Goal: Answer question/provide support

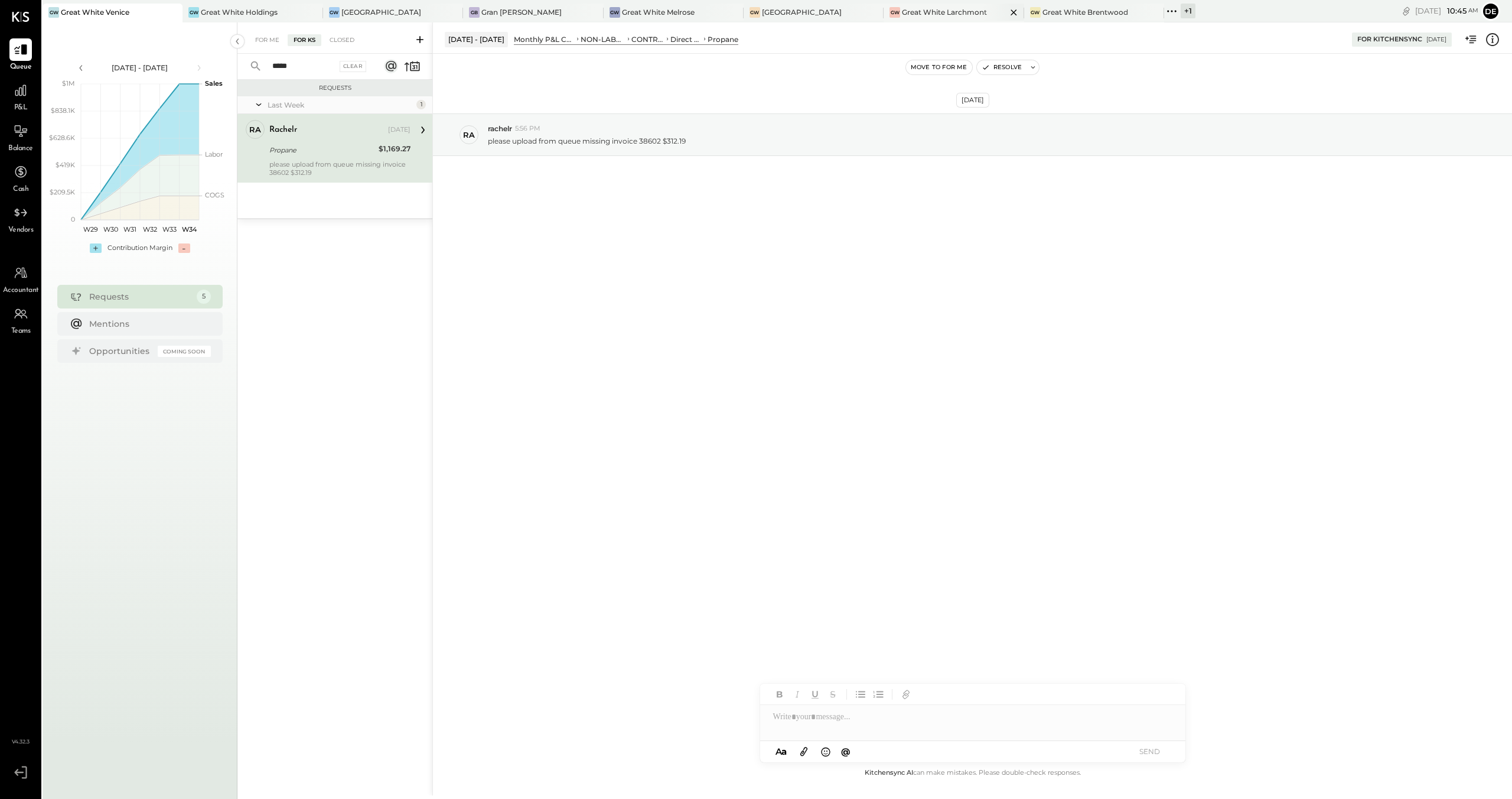
click at [915, 9] on div "Great White Larchmont" at bounding box center [945, 12] width 85 height 10
click at [348, 166] on div "Shure Hospitality Wholesale - We noticed that the bill for P7 is currently miss…" at bounding box center [340, 169] width 141 height 17
click at [299, 43] on div "For KS" at bounding box center [304, 40] width 34 height 12
click at [822, 717] on div at bounding box center [973, 717] width 425 height 24
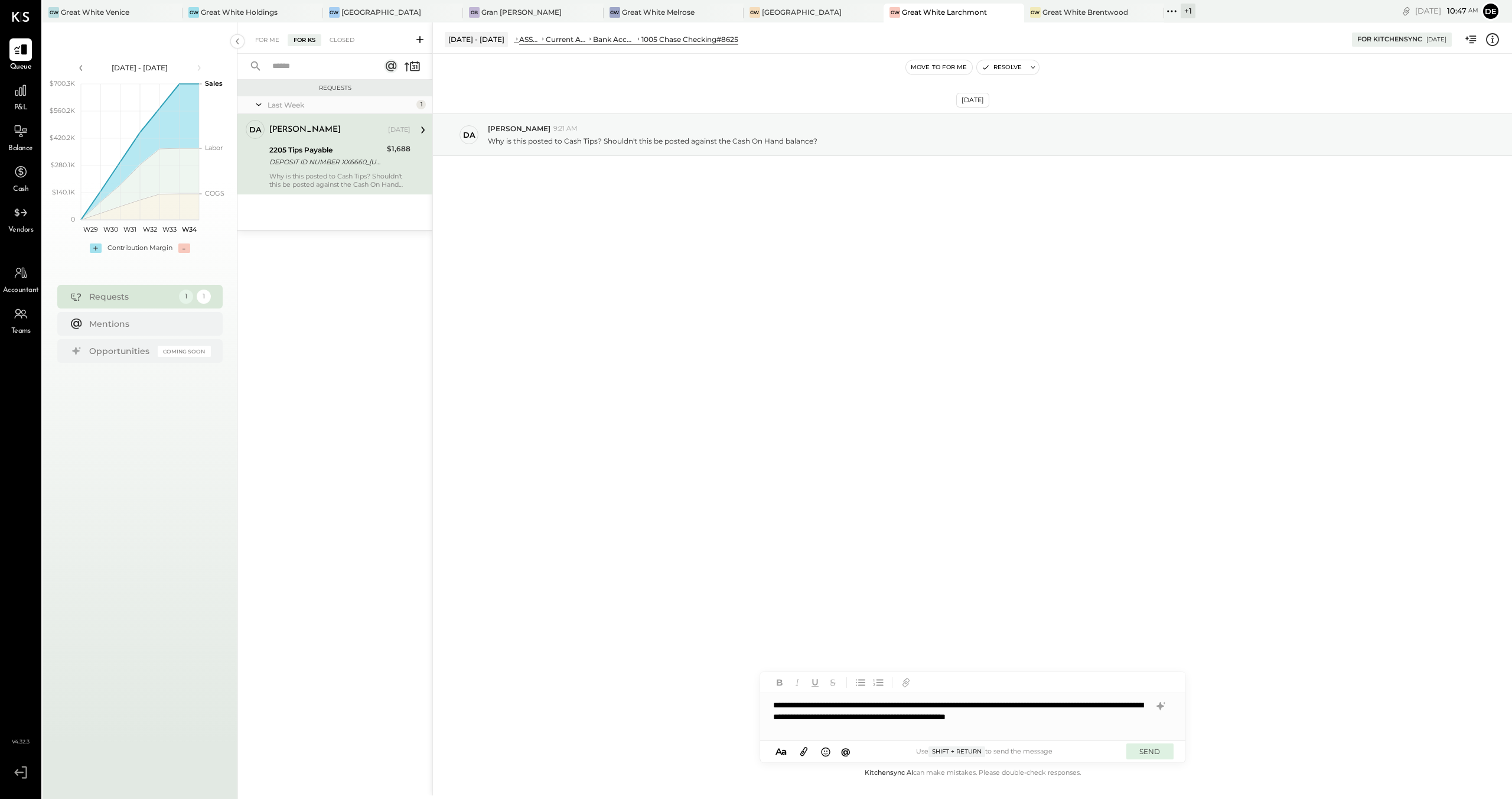
click at [1171, 755] on button "SEND" at bounding box center [1150, 751] width 47 height 16
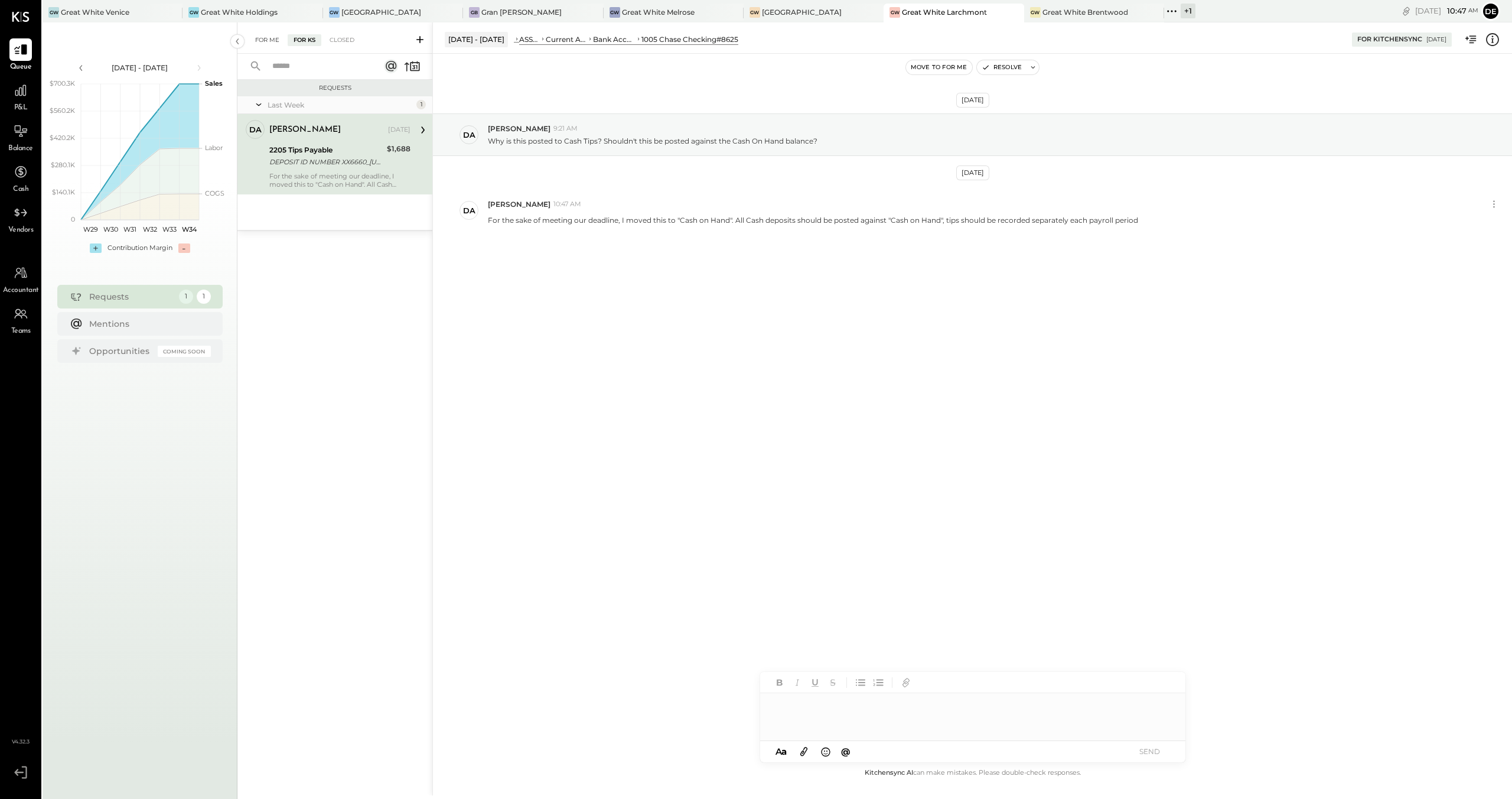
click at [256, 44] on div "For Me" at bounding box center [267, 40] width 36 height 12
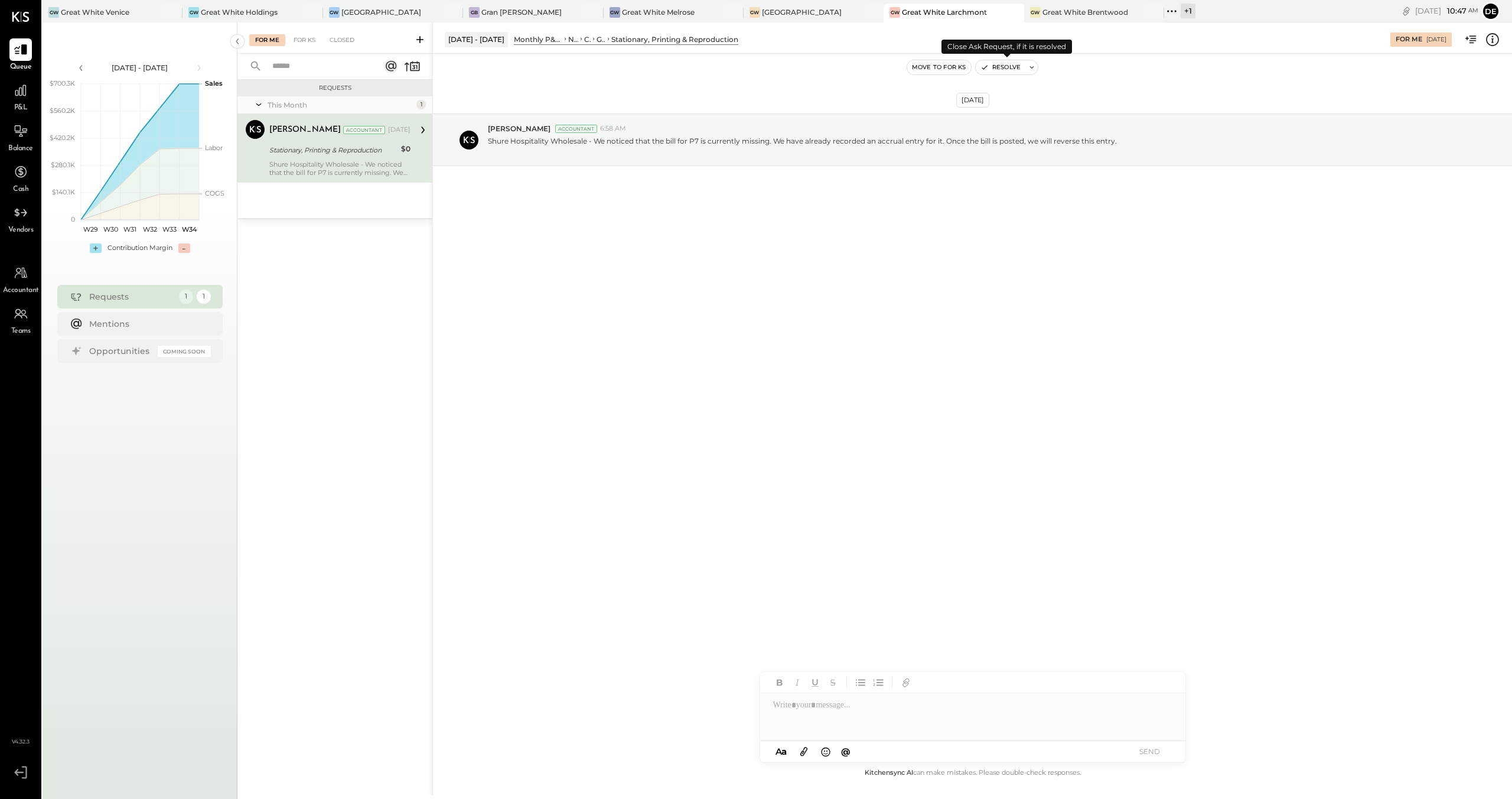
click at [988, 68] on button "Resolve" at bounding box center [1000, 67] width 50 height 14
